Goal: Task Accomplishment & Management: Use online tool/utility

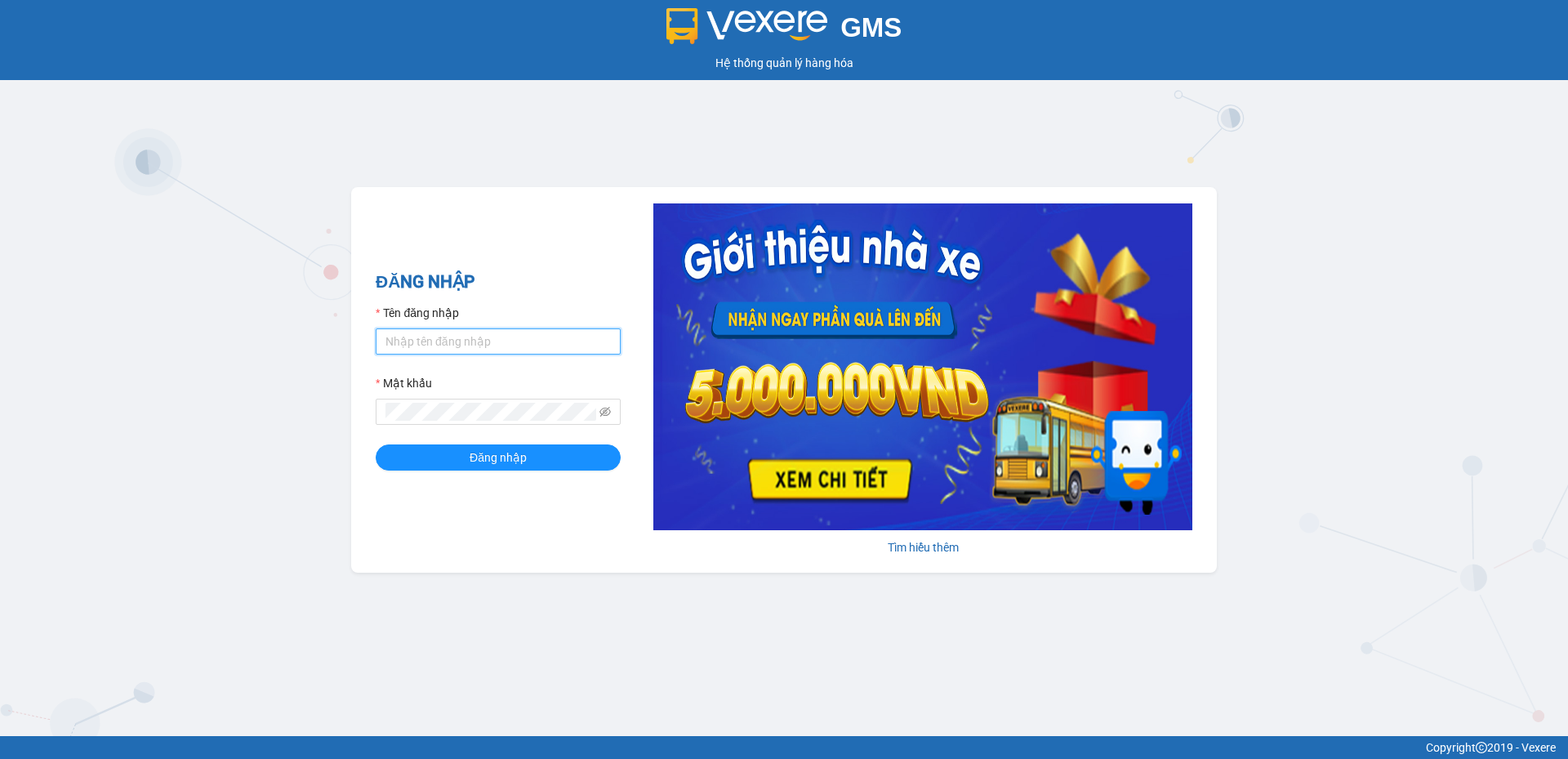
type input "tuananh.apq"
drag, startPoint x: 465, startPoint y: 347, endPoint x: 355, endPoint y: 354, distance: 110.2
click at [355, 354] on div "ĐĂNG NHẬP Tên đăng nhập tuananh.apq Mật khẩu Đăng nhập Tìm hiểu thêm" at bounding box center [784, 379] width 865 height 385
type input "levananh.apq"
click at [326, 426] on div "GMS Hệ thống quản lý hàng hóa ĐĂNG NHẬP Tên đăng nhập levananh.apq Mật khẩu Đăn…" at bounding box center [784, 367] width 1568 height 736
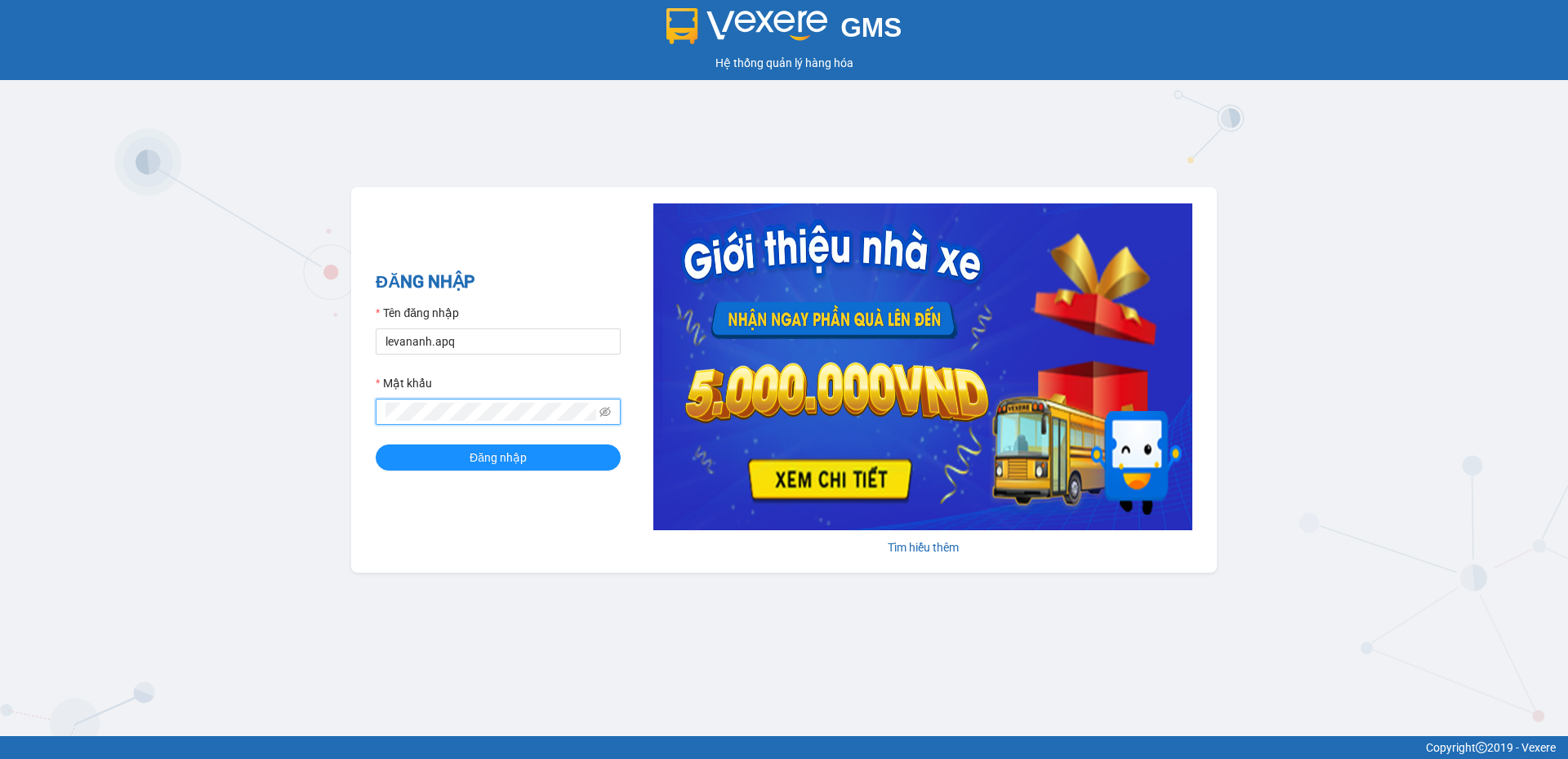
click at [375, 444] on button "Đăng nhập" at bounding box center [498, 457] width 245 height 26
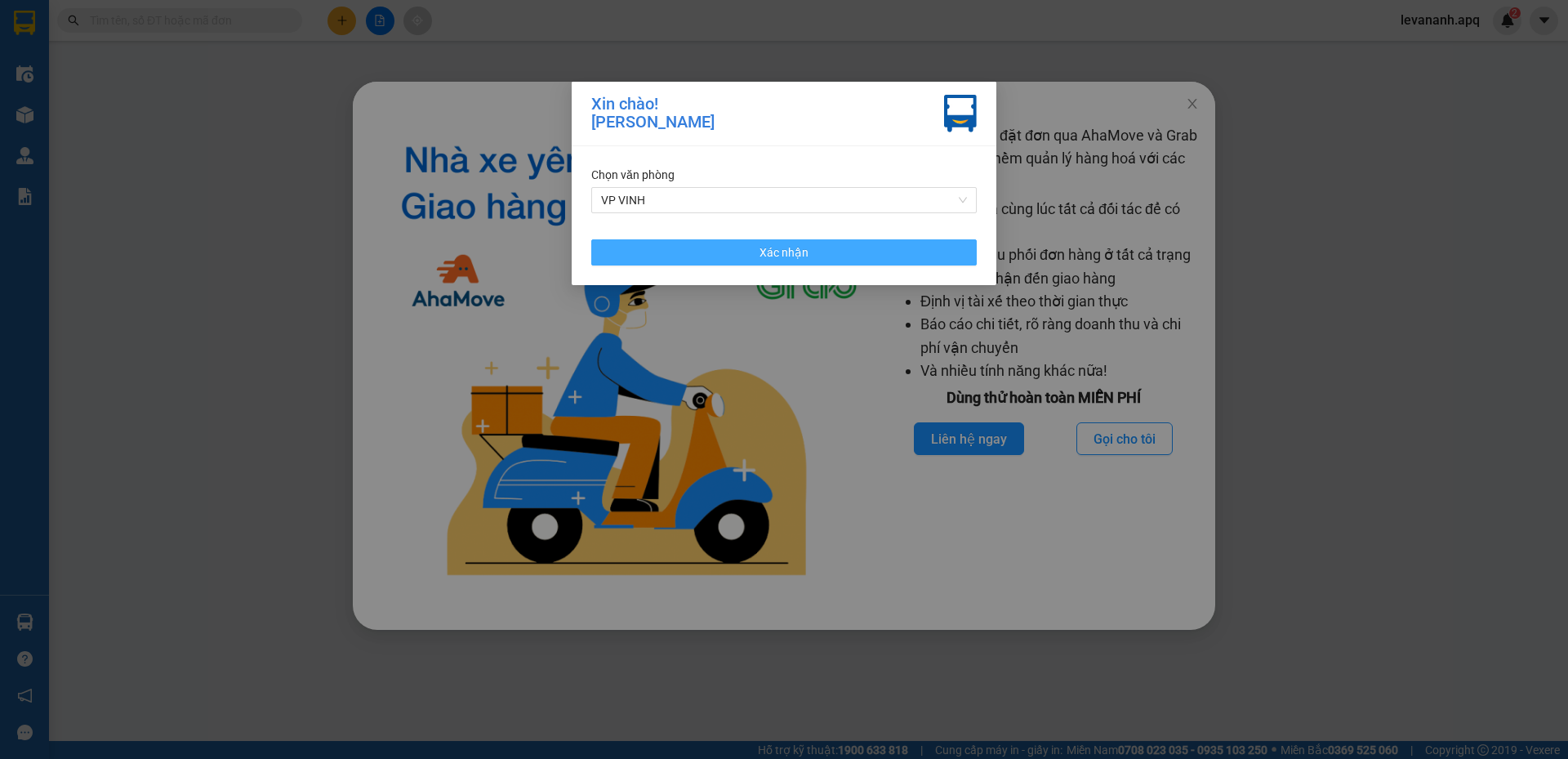
click at [791, 257] on span "Xác nhận" at bounding box center [784, 252] width 49 height 18
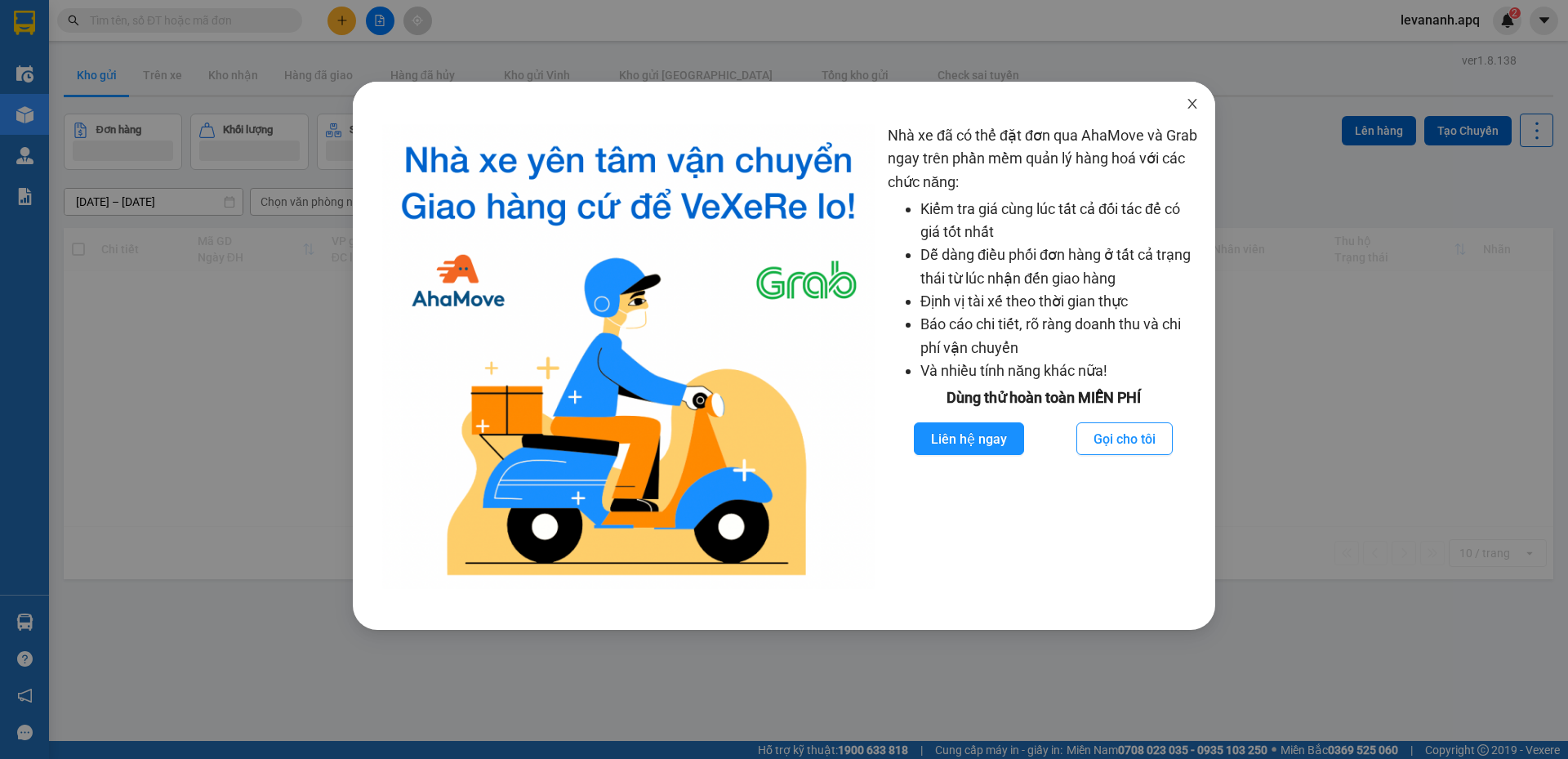
click at [1187, 106] on icon "close" at bounding box center [1192, 104] width 13 height 13
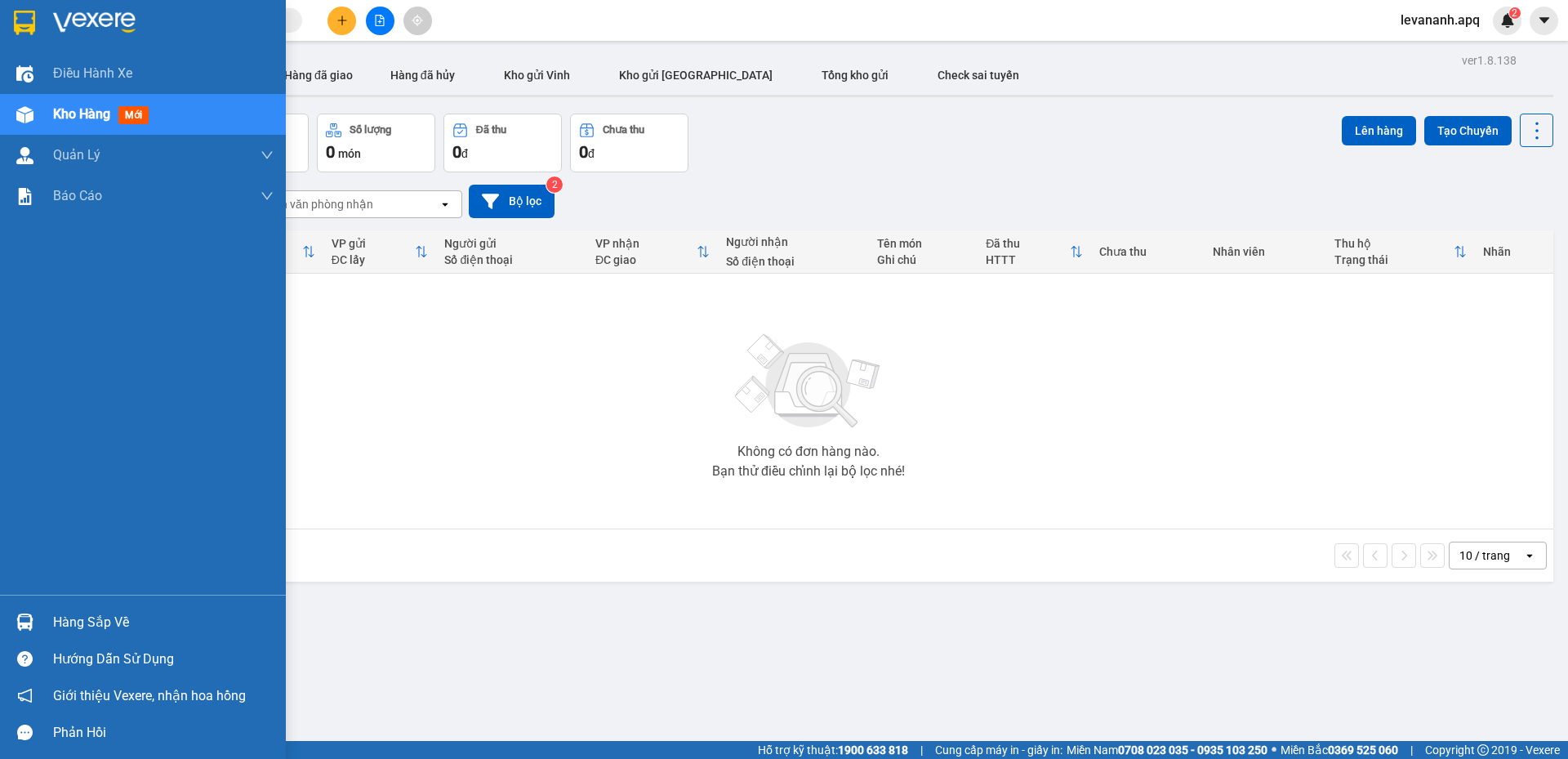
click at [15, 13] on img at bounding box center [25, 22] width 21 height 24
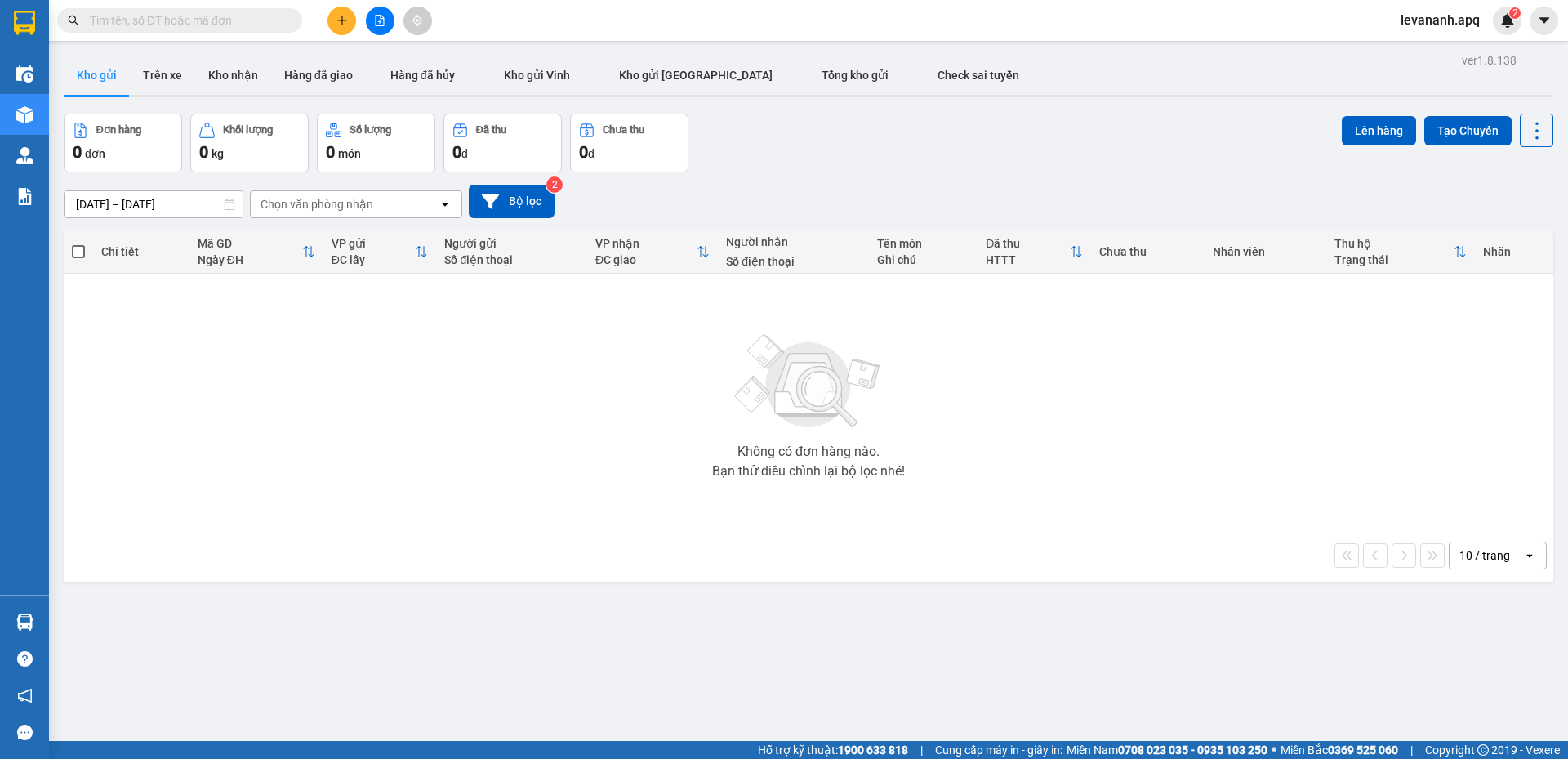
click at [1459, 567] on div "10 / trang" at bounding box center [1486, 555] width 73 height 26
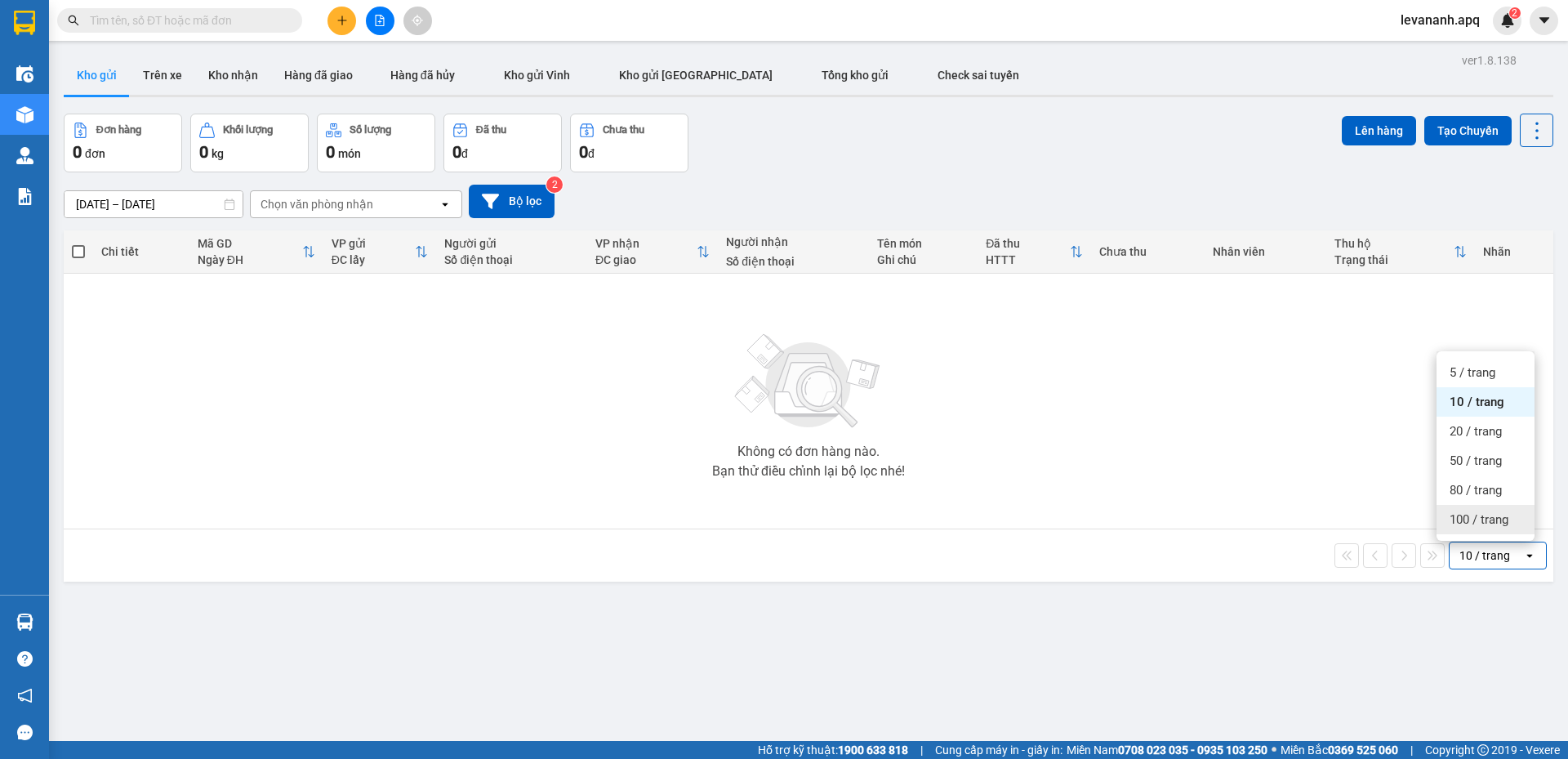
click at [1463, 533] on div "100 / trang" at bounding box center [1486, 519] width 98 height 30
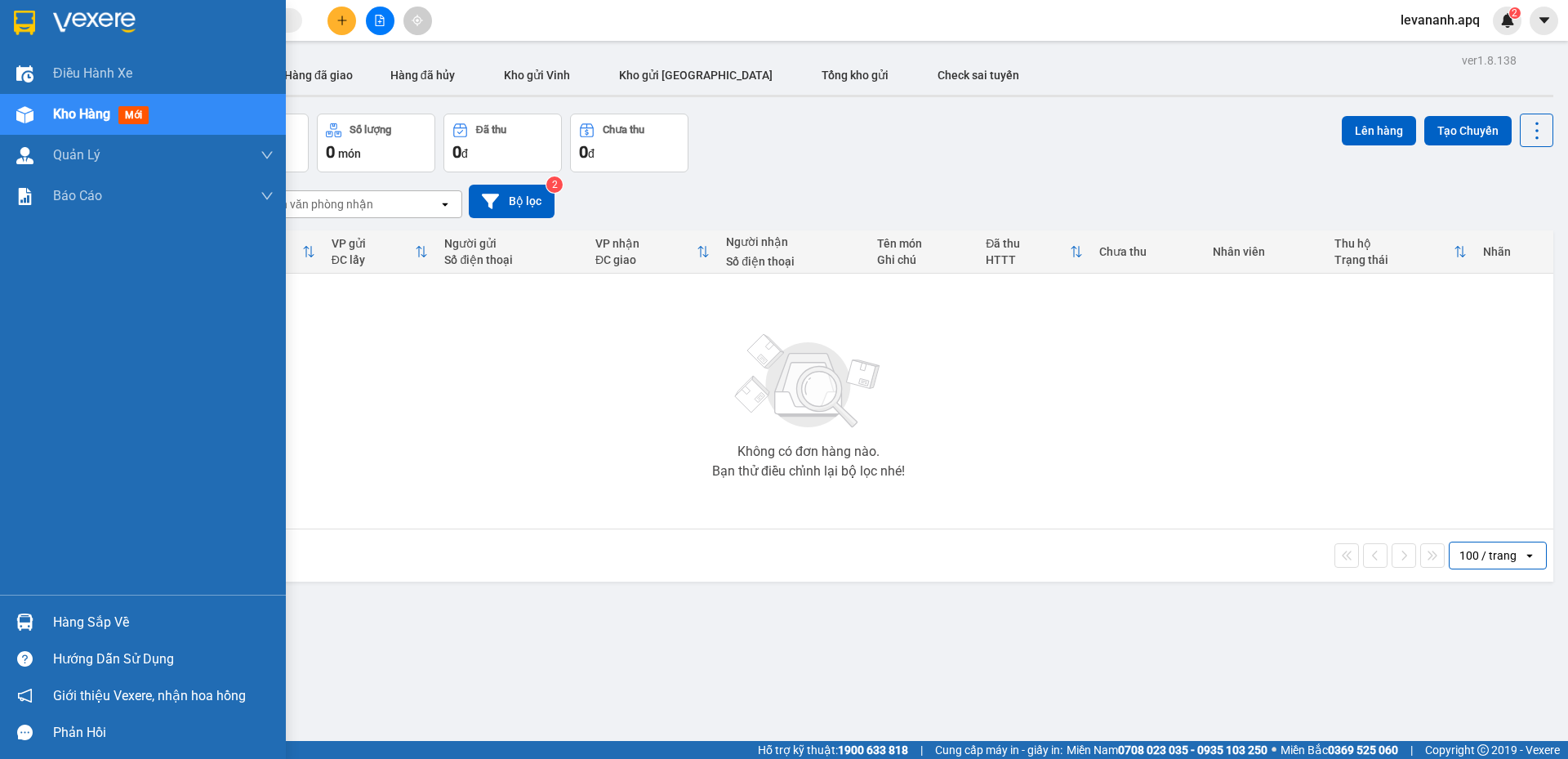
click at [21, 620] on img at bounding box center [24, 621] width 17 height 17
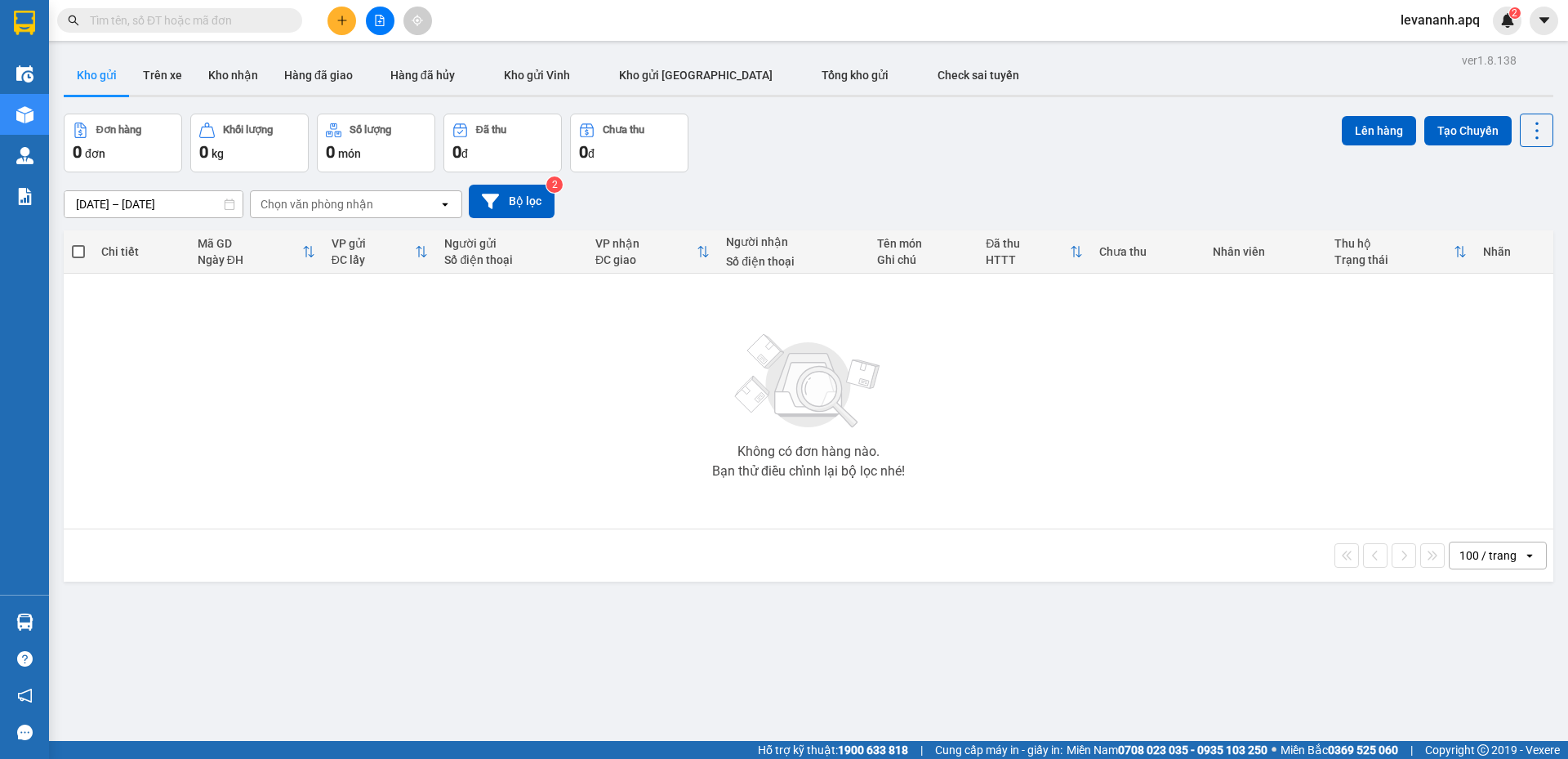
click at [430, 394] on section "Kết quả tìm kiếm ( 0 ) Bộ lọc No Data levananh.apq 2 Điều hành xe Kho hàng mới …" at bounding box center [784, 379] width 1568 height 759
click at [375, 20] on icon "file-add" at bounding box center [379, 20] width 12 height 12
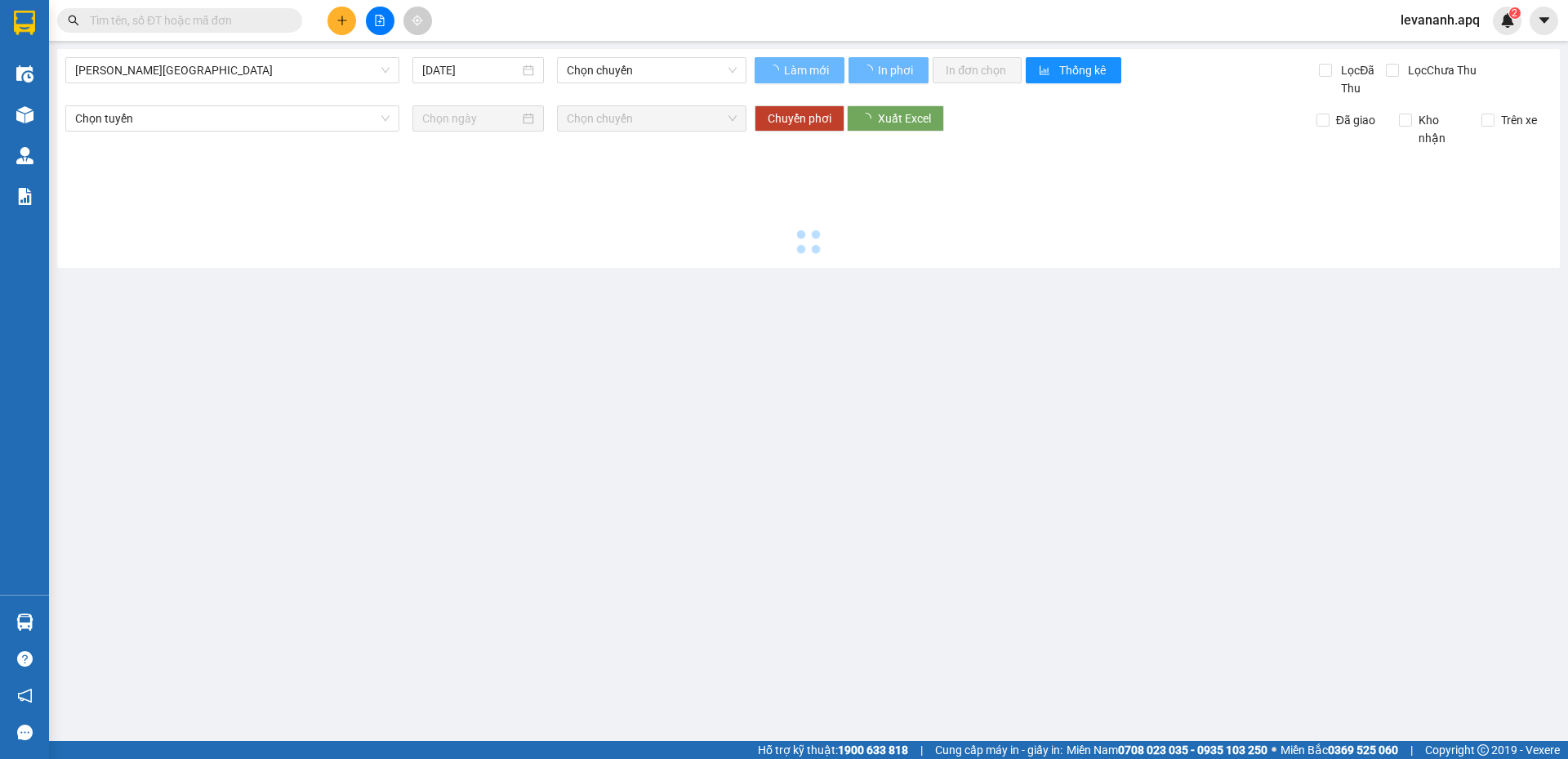
click at [348, 75] on span "Gia Lâm - Mỹ Đình" at bounding box center [232, 70] width 315 height 24
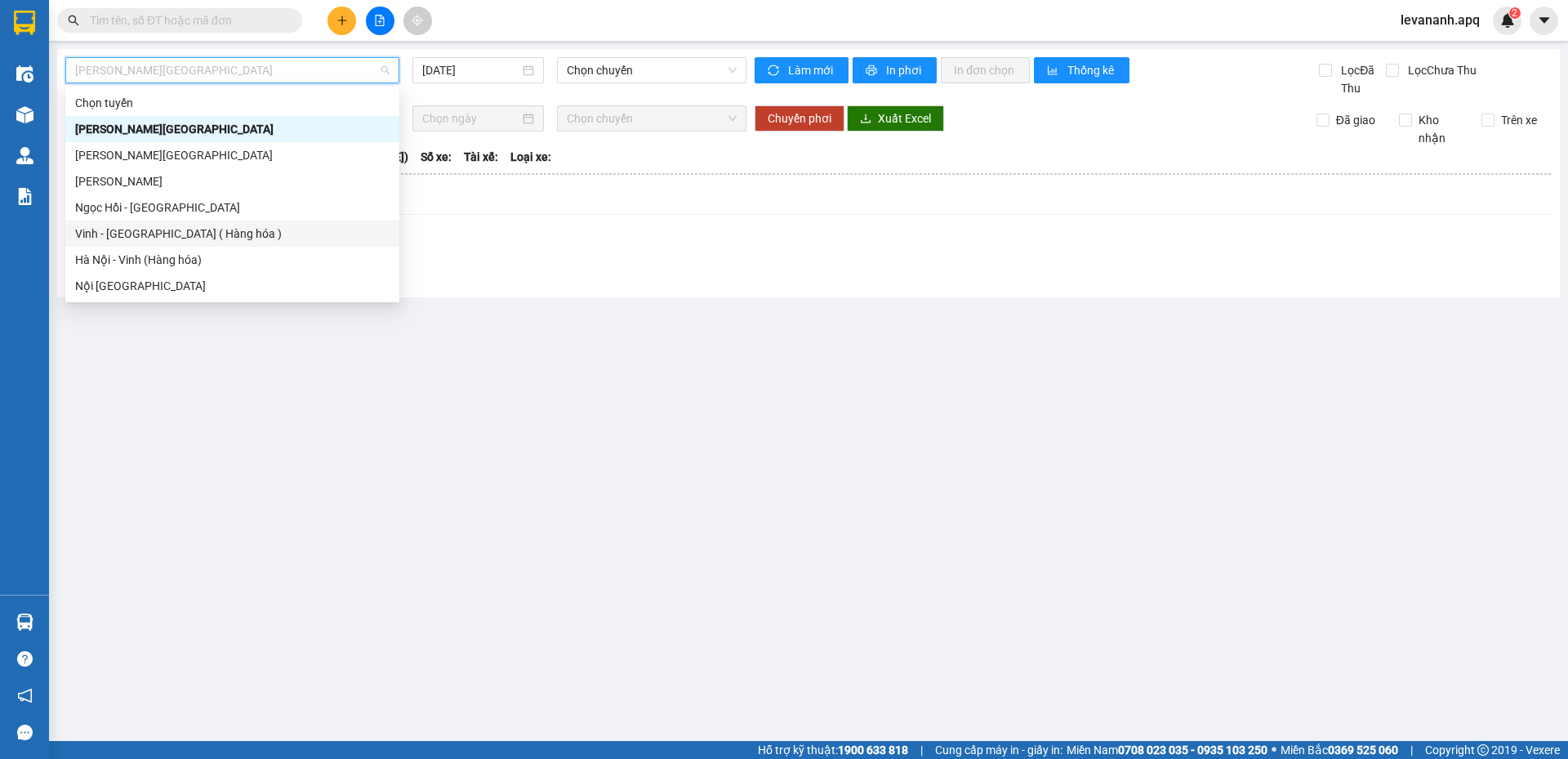
click at [278, 232] on div "Vinh - Hà Nội ( Hàng hóa )" at bounding box center [232, 233] width 315 height 18
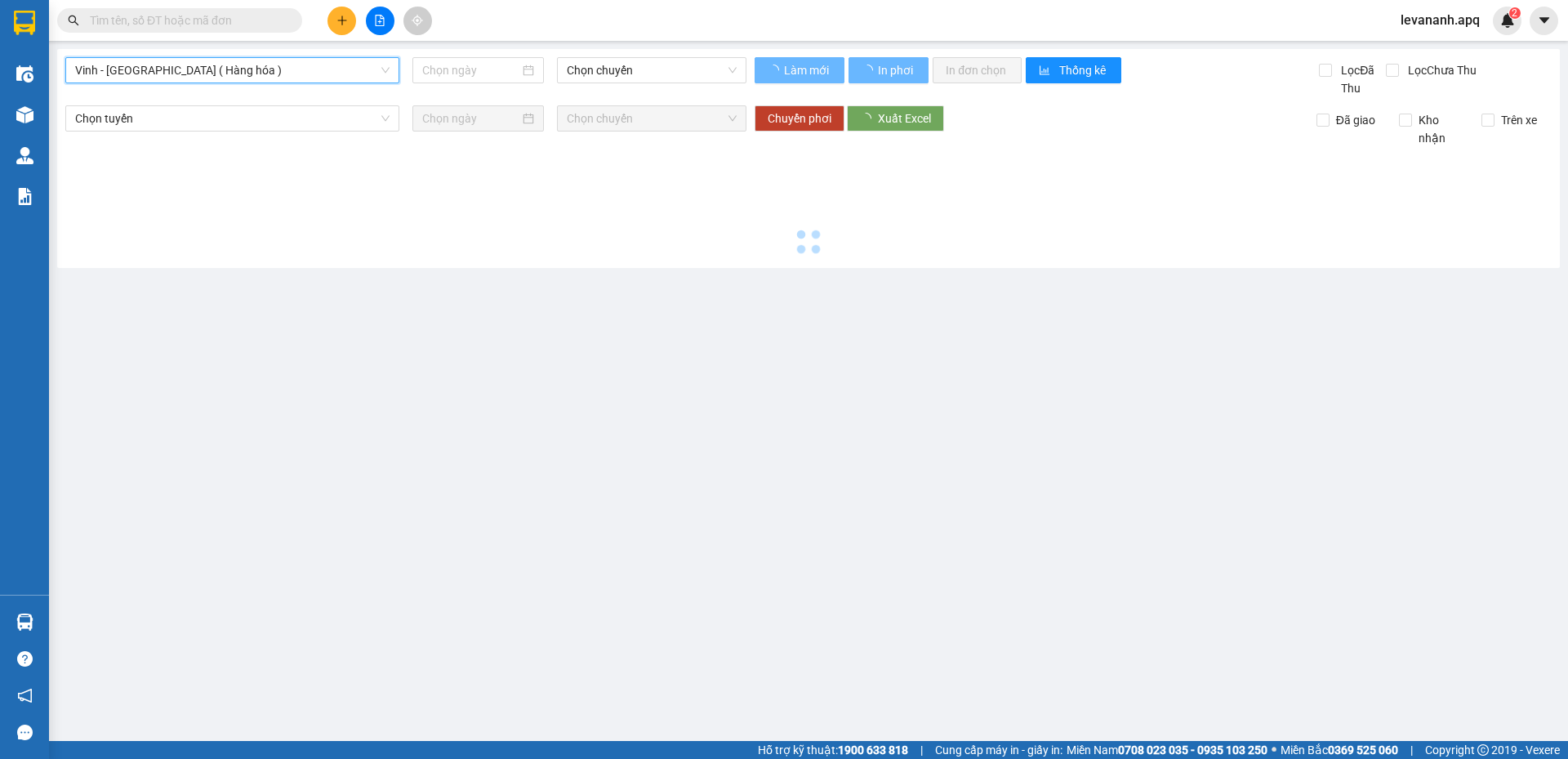
type input "14/08/2025"
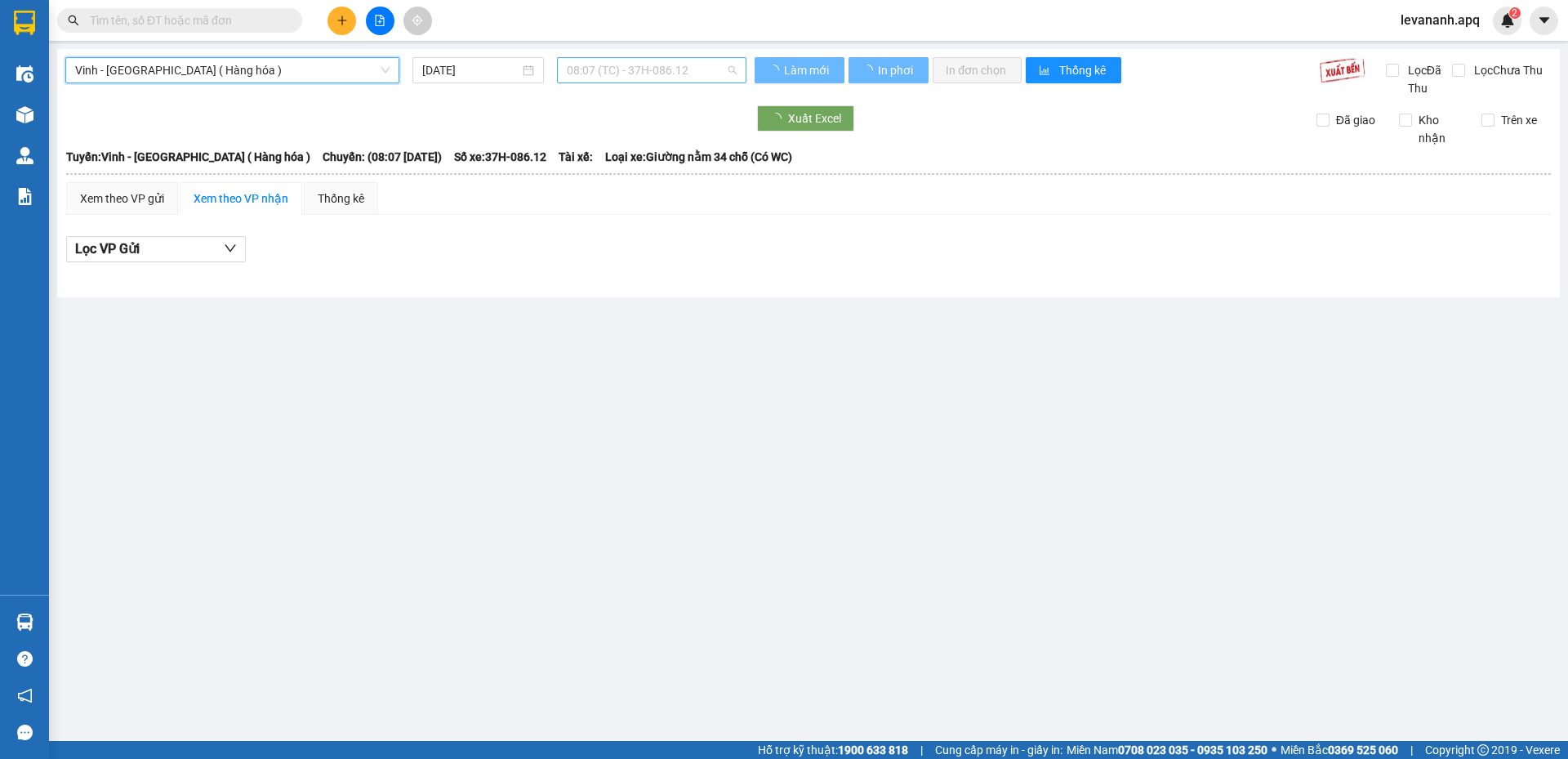
click at [603, 71] on span "08:07 (TC) - 37H-086.12" at bounding box center [652, 70] width 170 height 24
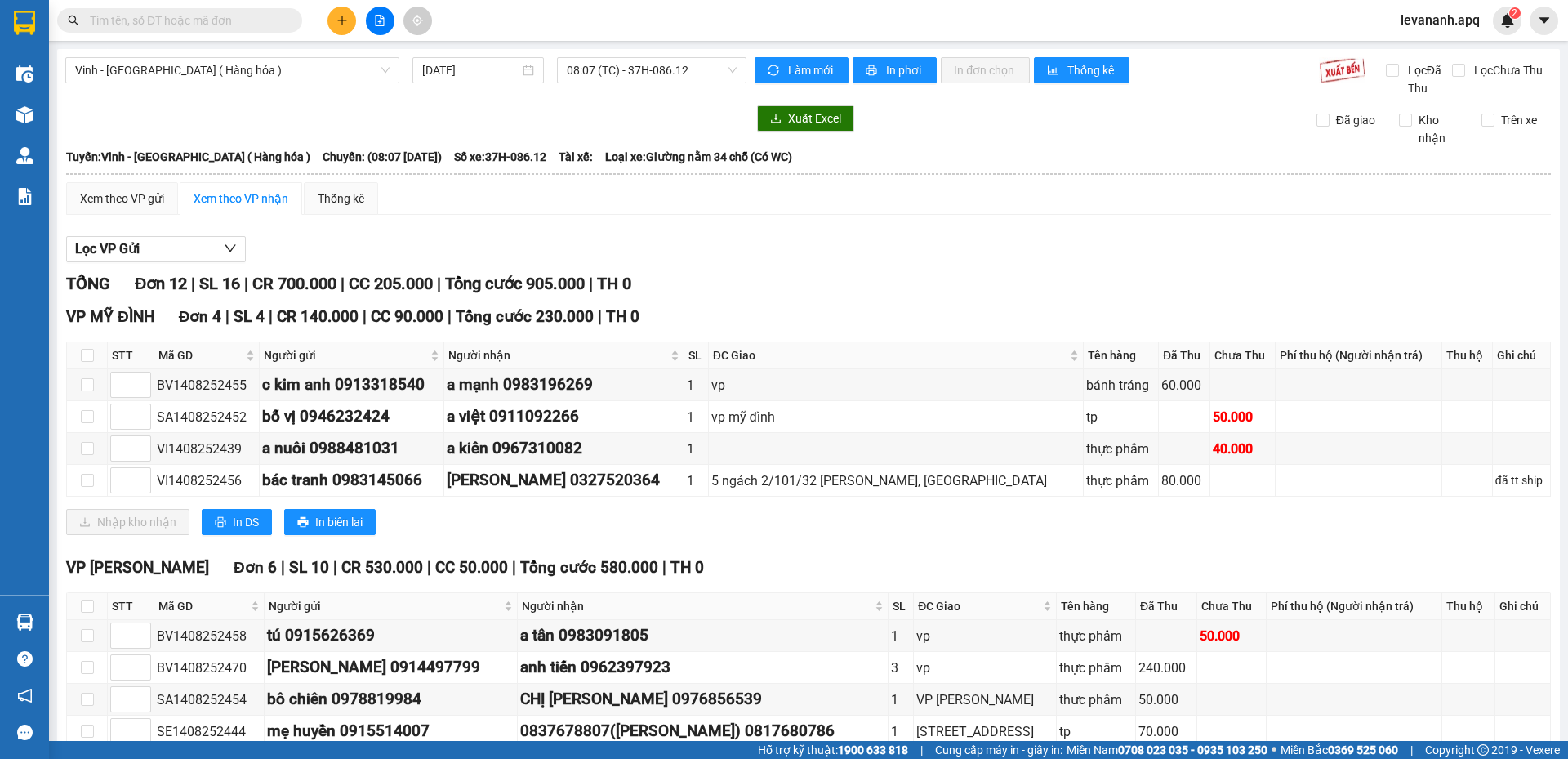
click at [874, 182] on div "Xem theo VP gửi Xem theo VP nhận Thống kê" at bounding box center [808, 198] width 1485 height 33
click at [657, 48] on main "Vinh - Hà Nội ( Hàng hóa ) 14/08/2025 08:07 (TC) - 37H-086.12 Làm mới In phơi I…" at bounding box center [784, 370] width 1568 height 741
click at [650, 70] on span "08:07 (TC) - 37H-086.12" at bounding box center [652, 70] width 170 height 24
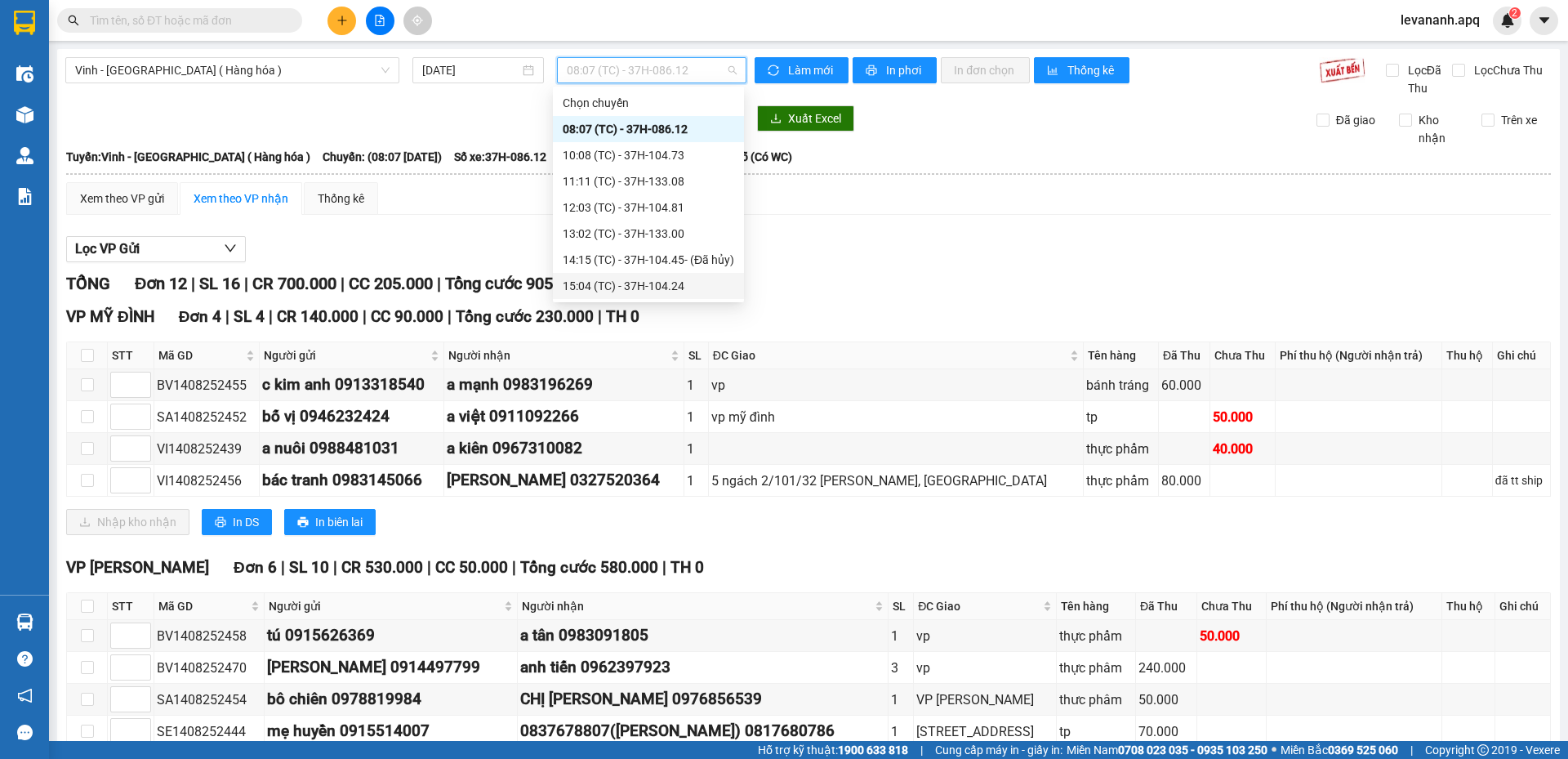
click at [623, 280] on div "15:04 (TC) - 37H-104.24" at bounding box center [648, 286] width 172 height 18
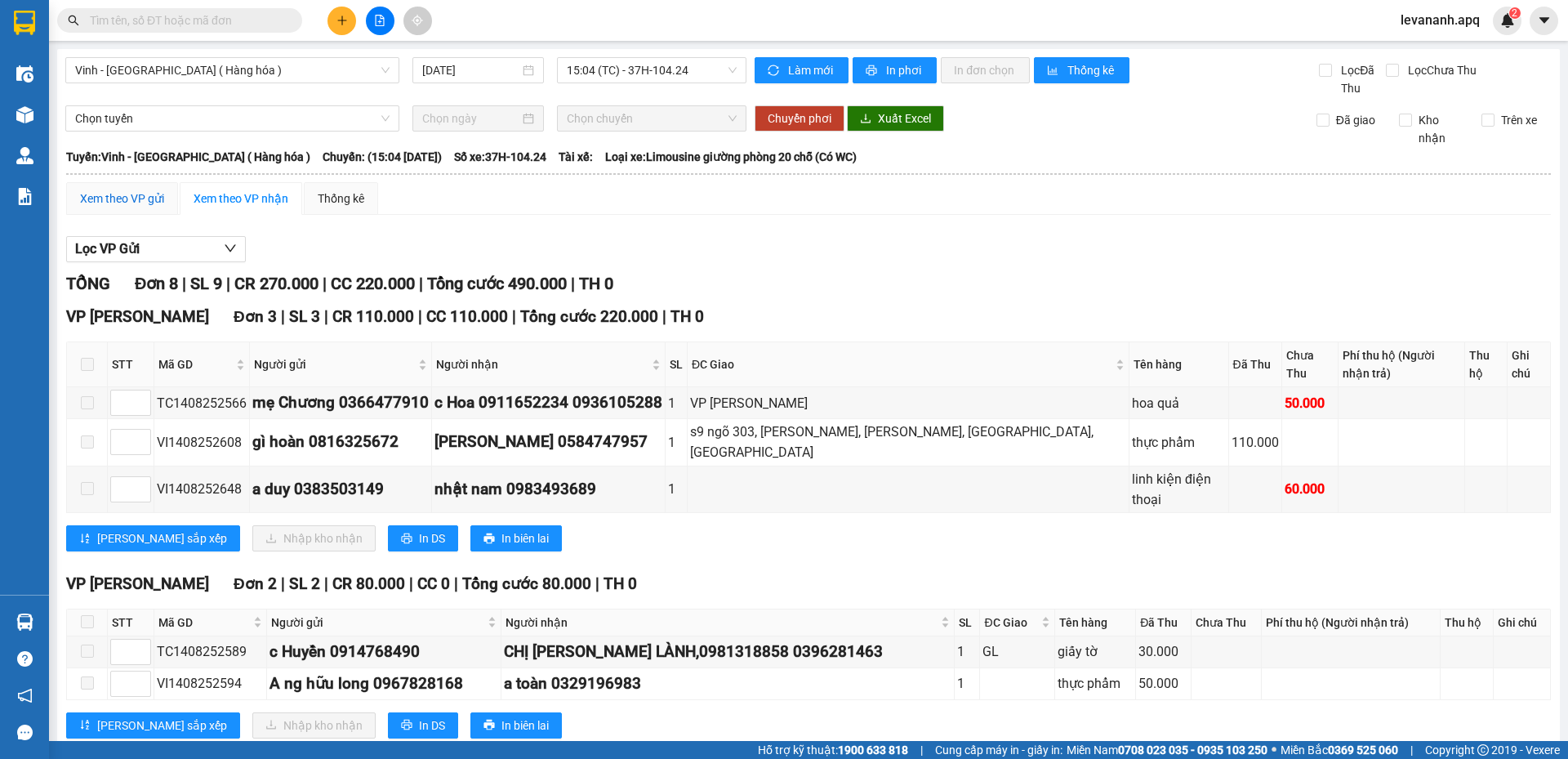
click at [156, 190] on div "Xem theo VP gửi" at bounding box center [122, 198] width 84 height 18
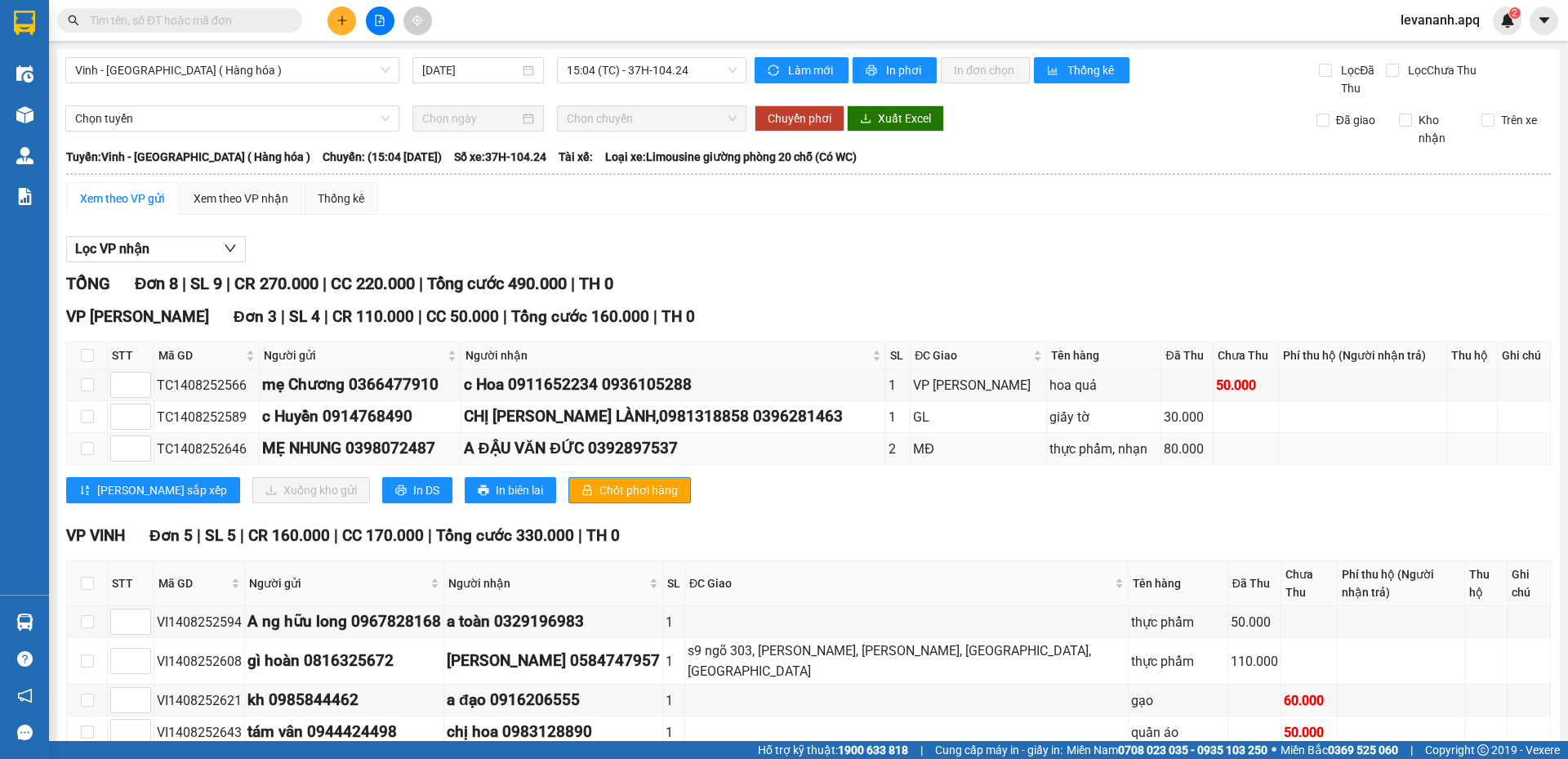
scroll to position [90, 0]
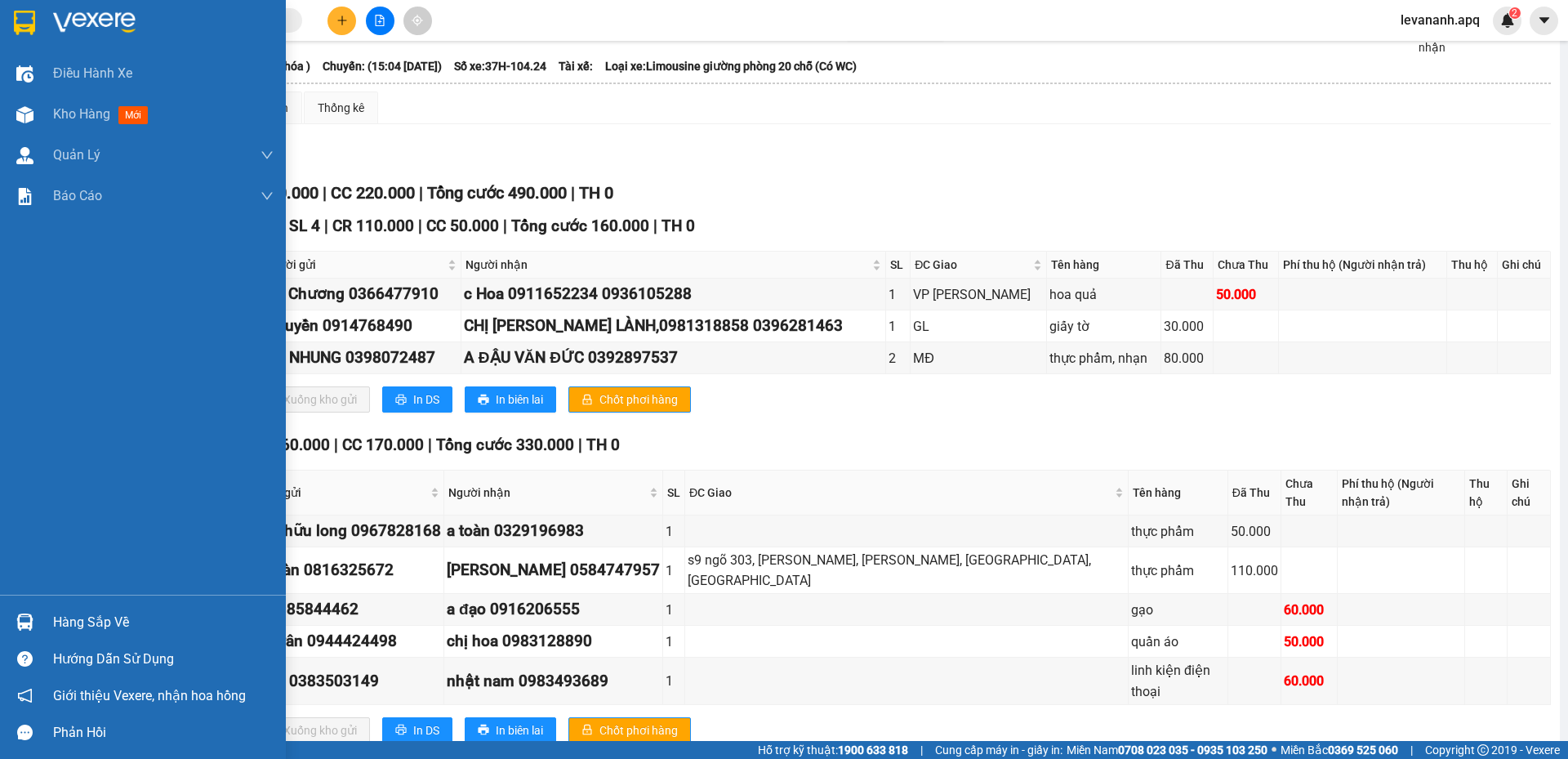
click at [23, 33] on img at bounding box center [25, 22] width 21 height 24
